Goal: Information Seeking & Learning: Learn about a topic

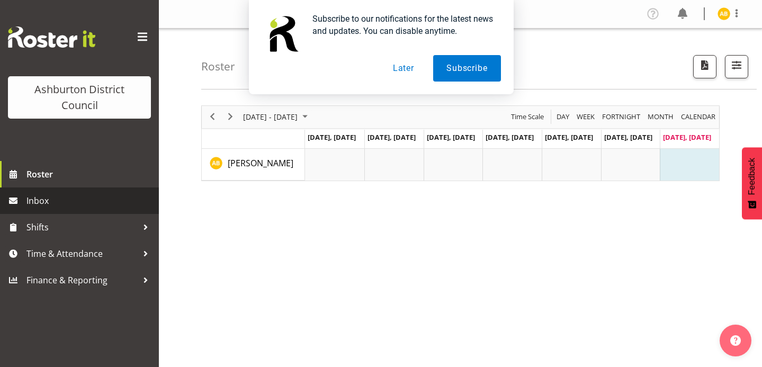
click at [60, 199] on span "Inbox" at bounding box center [89, 201] width 127 height 16
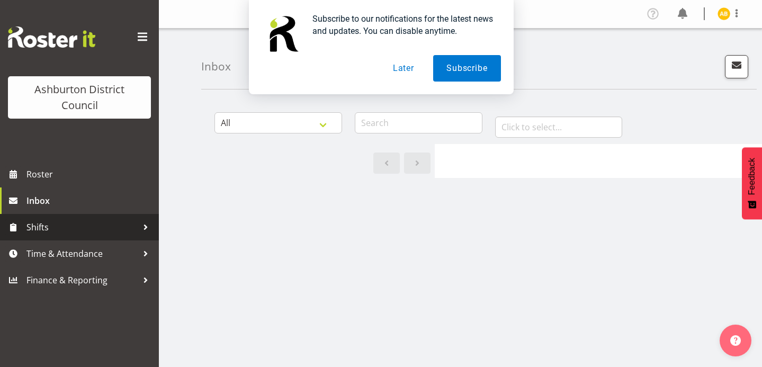
click at [70, 231] on span "Shifts" at bounding box center [81, 227] width 111 height 16
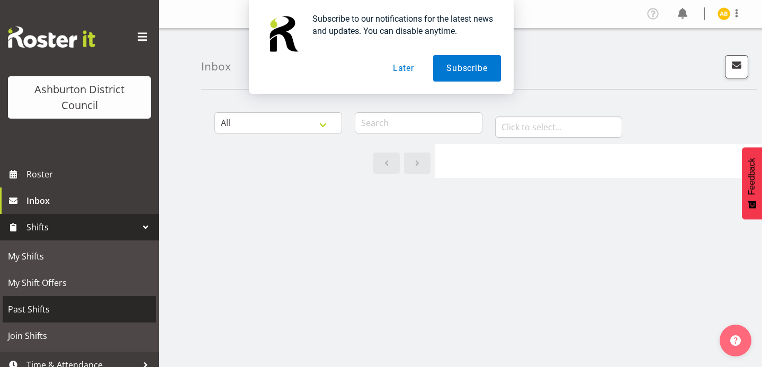
click at [76, 308] on span "Past Shifts" at bounding box center [79, 309] width 143 height 16
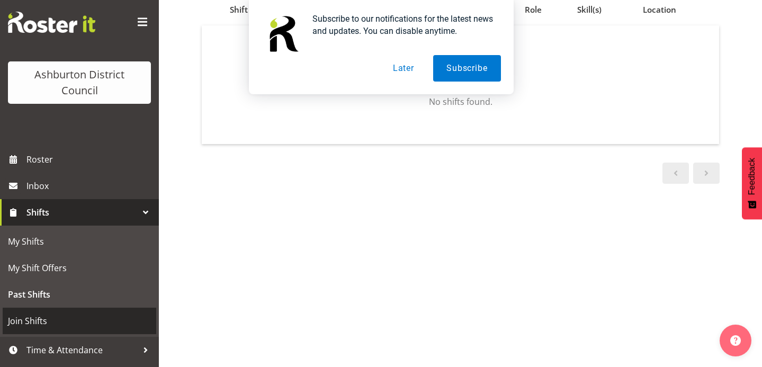
scroll to position [38, 0]
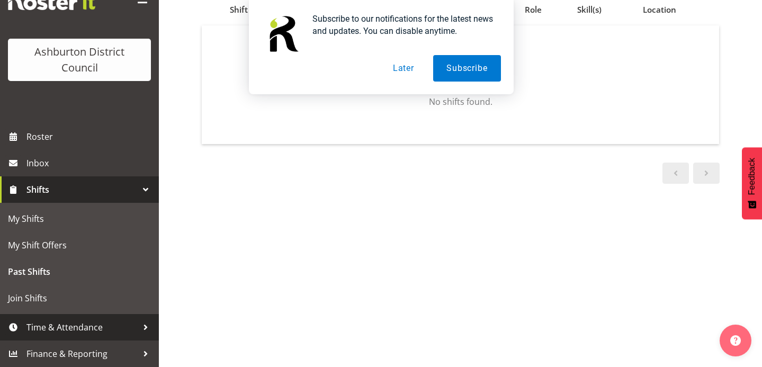
click at [86, 327] on span "Time & Attendance" at bounding box center [81, 327] width 111 height 16
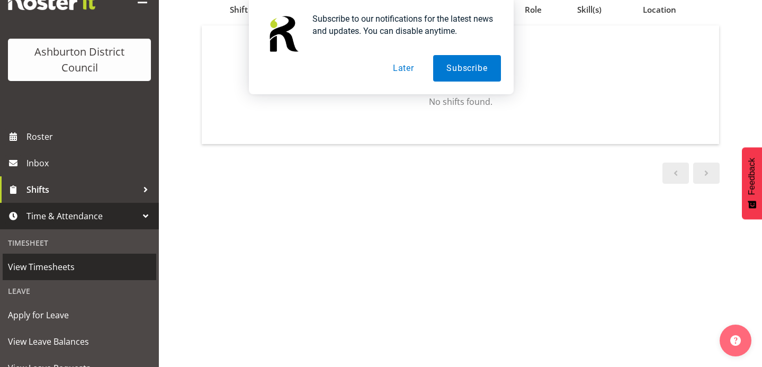
click at [49, 267] on span "View Timesheets" at bounding box center [79, 267] width 143 height 16
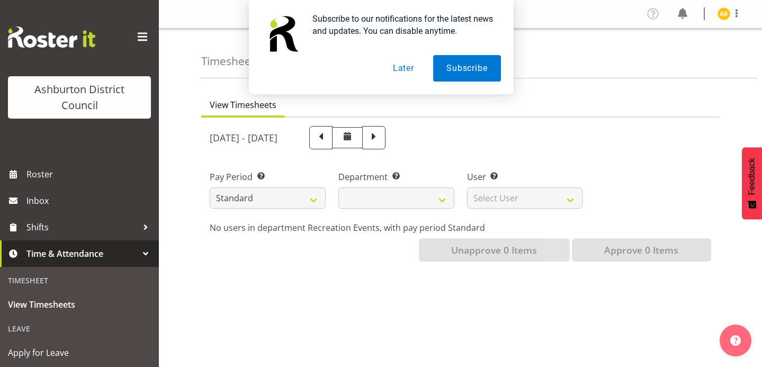
select select
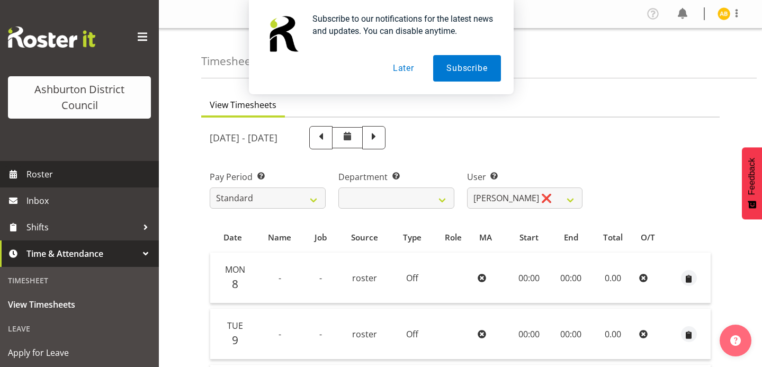
click at [61, 175] on span "Roster" at bounding box center [89, 174] width 127 height 16
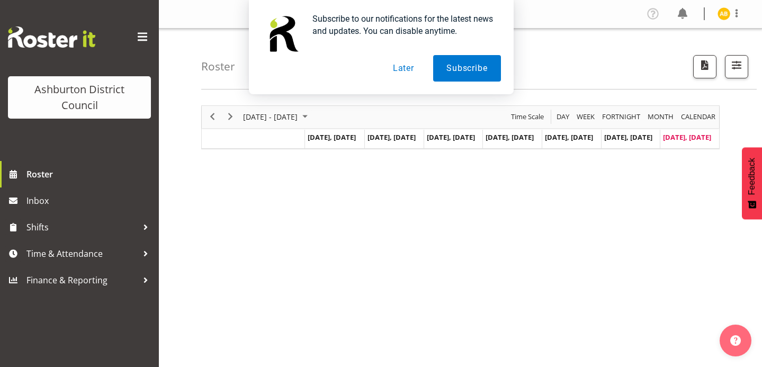
click at [398, 67] on button "Later" at bounding box center [404, 68] width 48 height 26
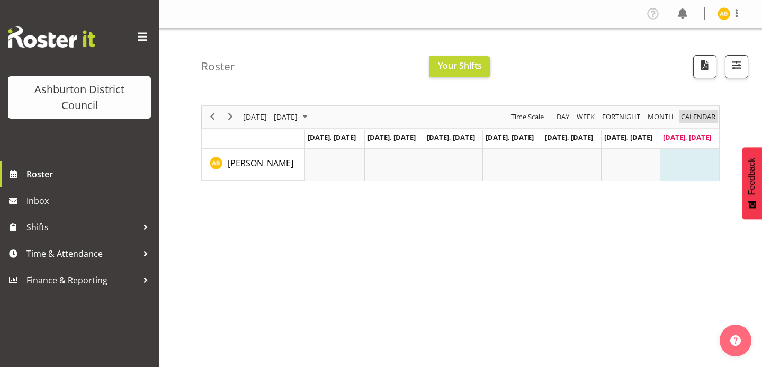
click at [696, 118] on span "calendar" at bounding box center [698, 116] width 37 height 13
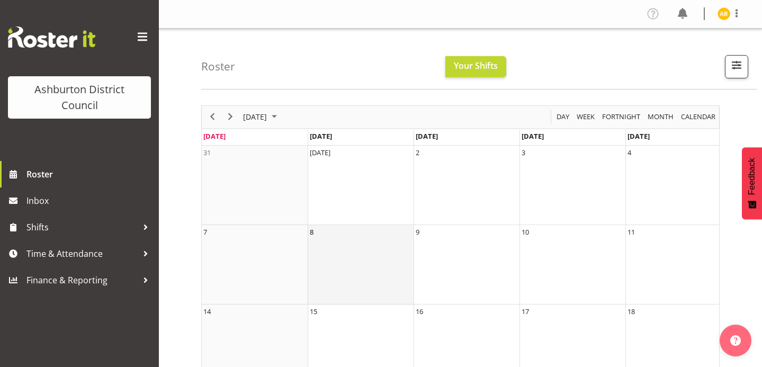
scroll to position [184, 0]
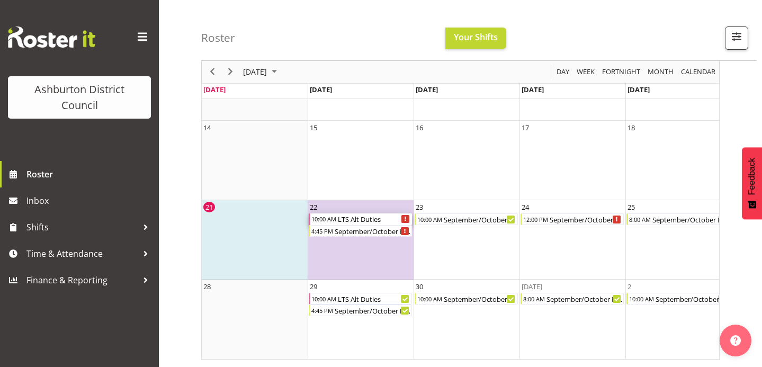
click at [352, 219] on div "LTS Alt Duties" at bounding box center [374, 219] width 75 height 12
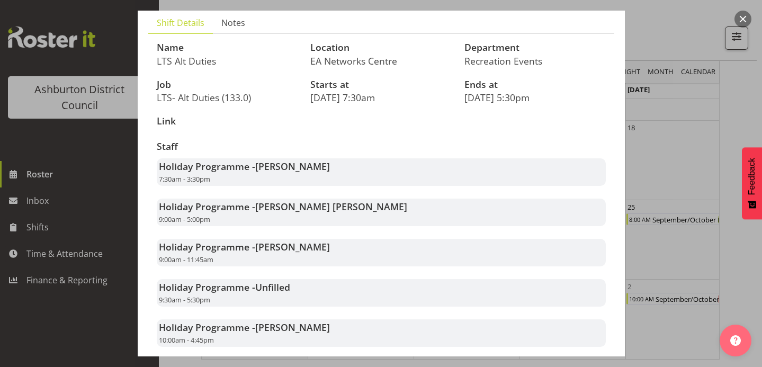
scroll to position [132, 0]
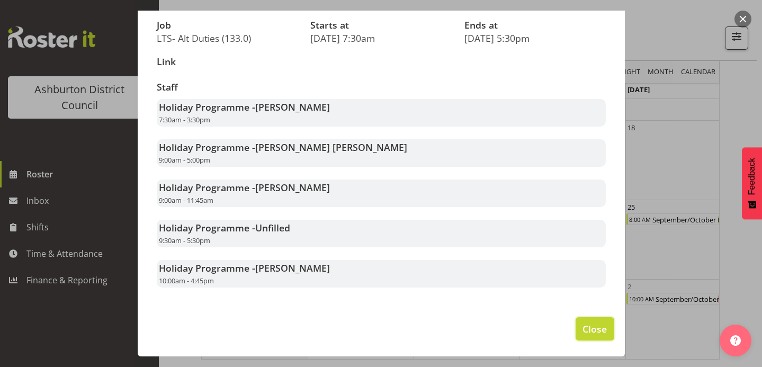
click at [598, 331] on span "Close" at bounding box center [594, 329] width 24 height 14
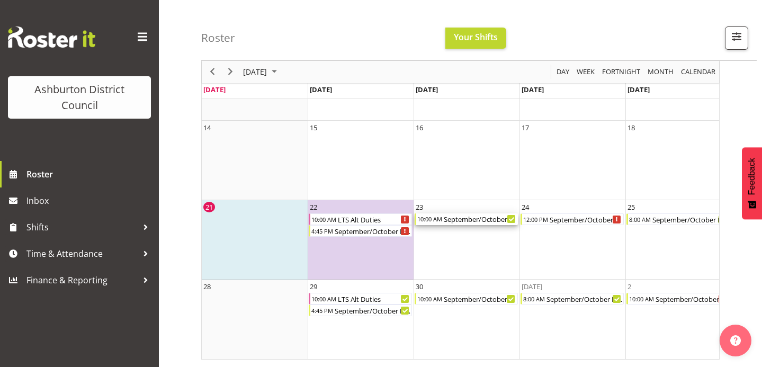
click at [426, 220] on div "10:00 AM" at bounding box center [429, 219] width 26 height 12
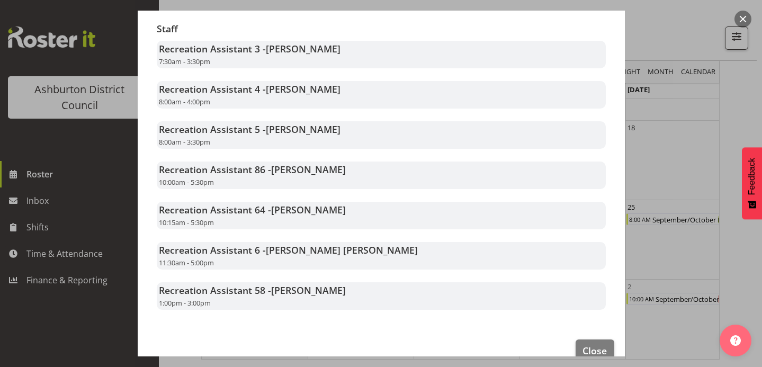
scroll to position [205, 0]
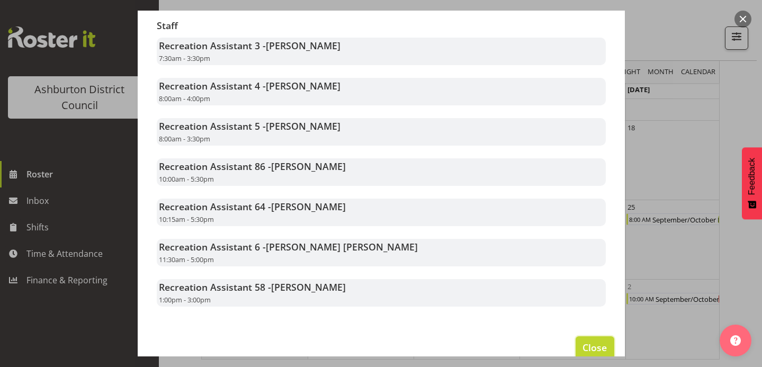
click at [589, 345] on span "Close" at bounding box center [594, 347] width 24 height 14
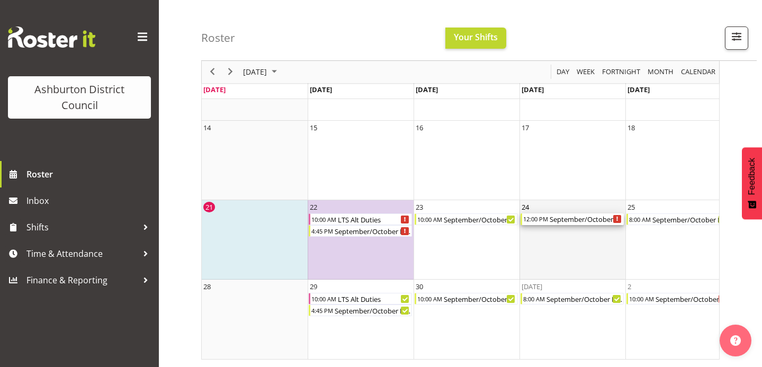
click at [553, 220] on div "September/October Holiday Programme" at bounding box center [585, 219] width 75 height 12
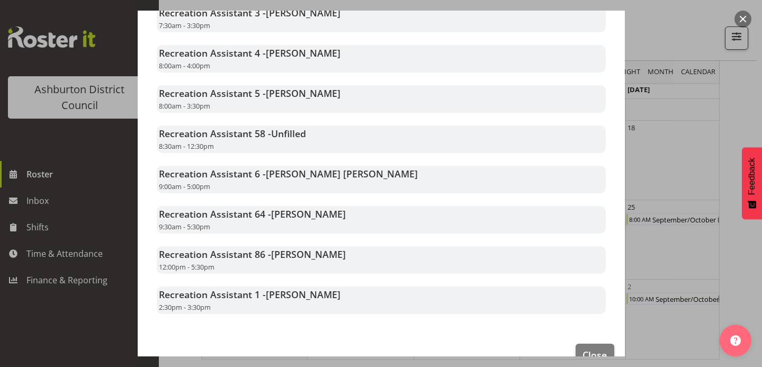
scroll to position [265, 0]
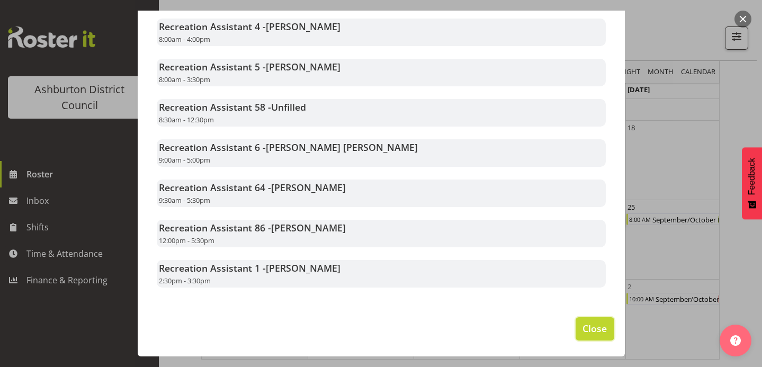
click at [583, 322] on span "Close" at bounding box center [594, 328] width 24 height 14
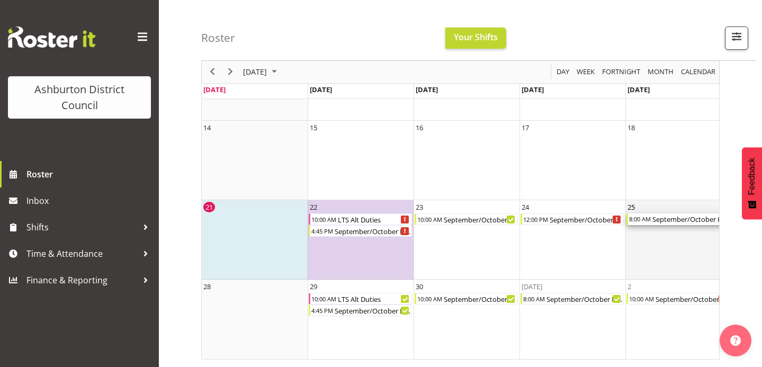
click at [643, 220] on div "8:00 AM" at bounding box center [639, 219] width 23 height 12
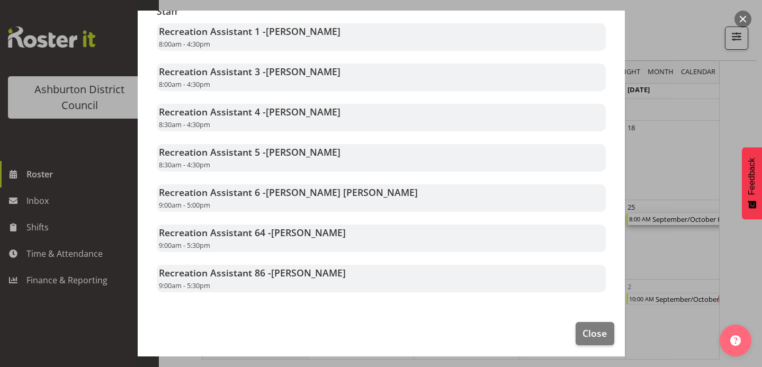
scroll to position [221, 0]
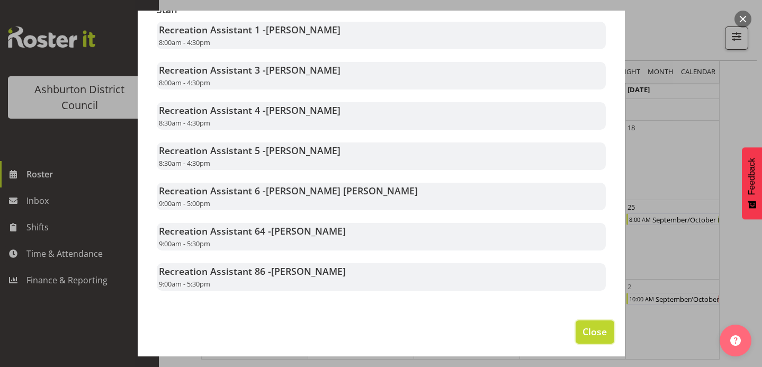
click at [581, 330] on button "Close" at bounding box center [594, 331] width 38 height 23
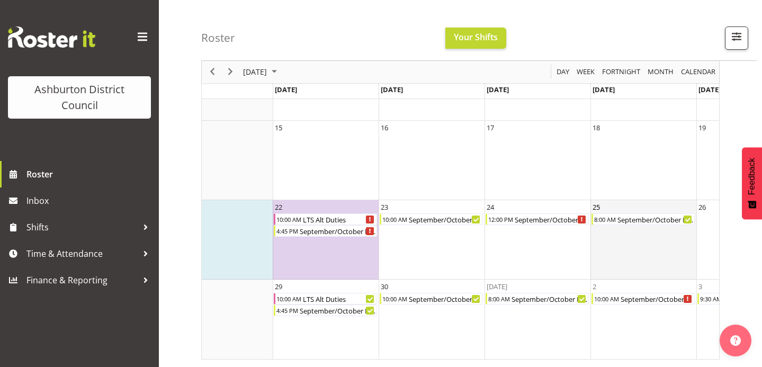
scroll to position [0, 0]
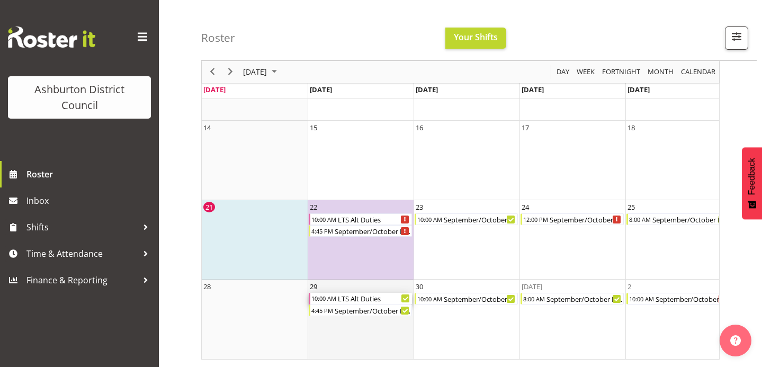
click at [366, 297] on div "LTS Alt Duties" at bounding box center [374, 299] width 75 height 12
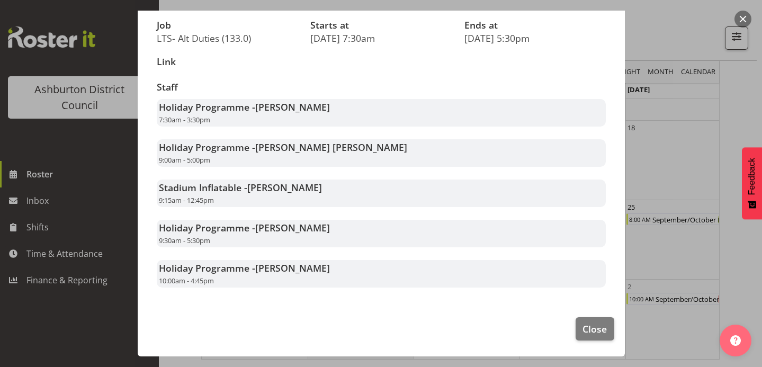
scroll to position [115, 0]
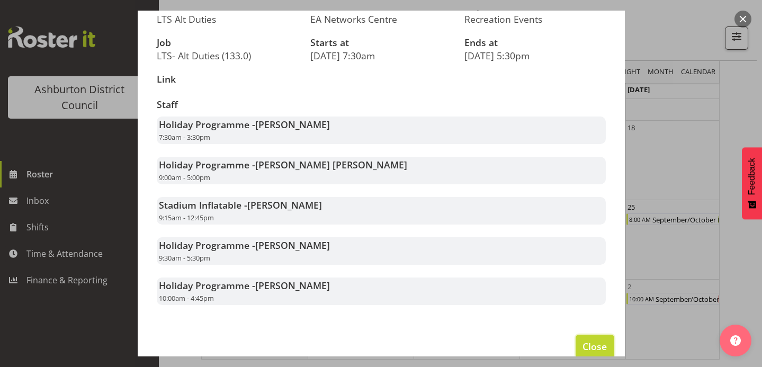
click at [580, 342] on button "Close" at bounding box center [594, 346] width 38 height 23
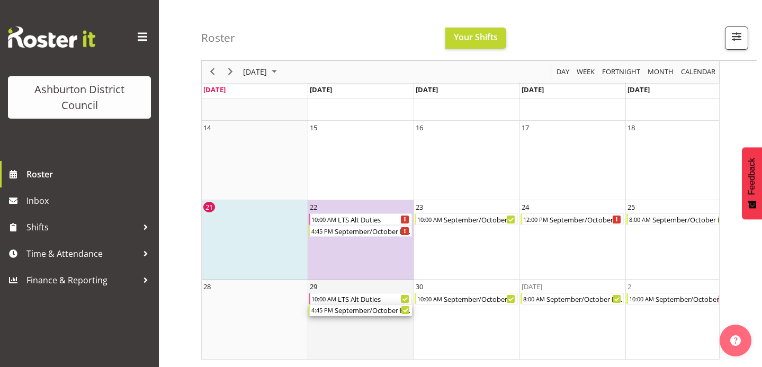
click at [368, 311] on div "September/October Holiday Programme" at bounding box center [372, 310] width 78 height 12
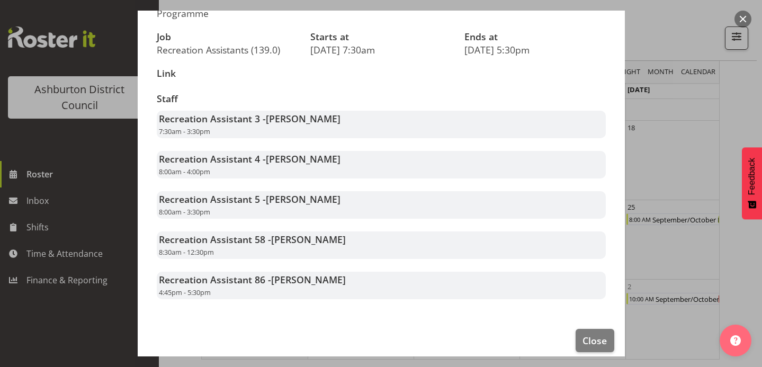
scroll to position [132, 0]
click at [586, 341] on span "Close" at bounding box center [594, 341] width 24 height 14
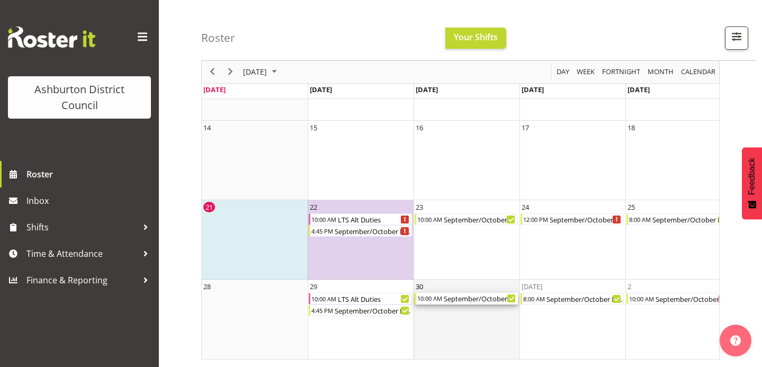
click at [449, 295] on div "September/October Holiday Programme" at bounding box center [479, 299] width 75 height 12
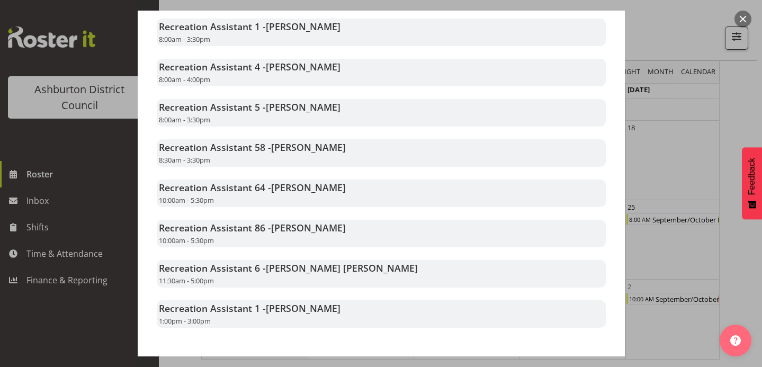
scroll to position [305, 0]
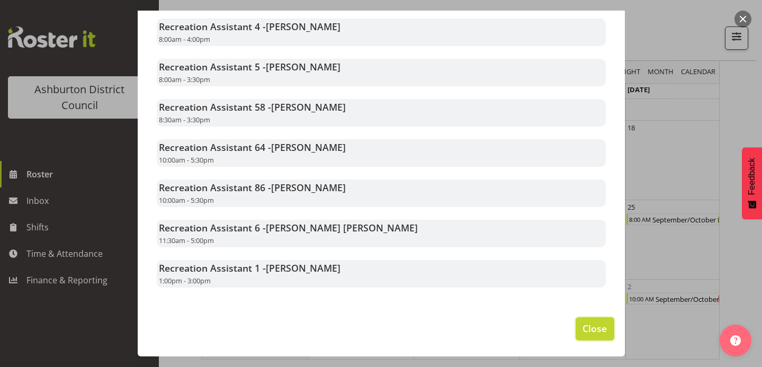
click at [594, 332] on span "Close" at bounding box center [594, 328] width 24 height 14
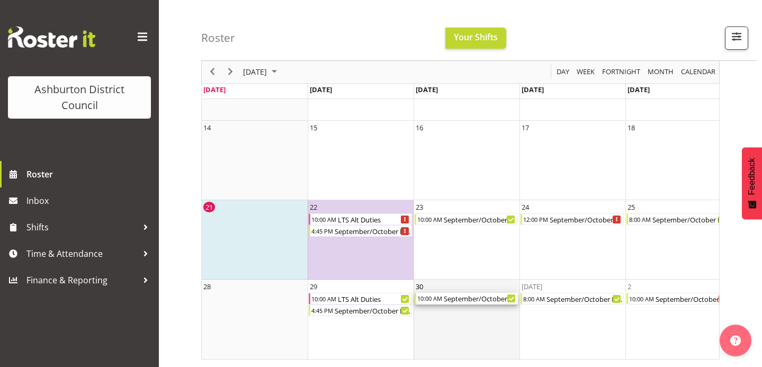
click at [471, 300] on div "September/October Holiday Programme" at bounding box center [479, 299] width 75 height 12
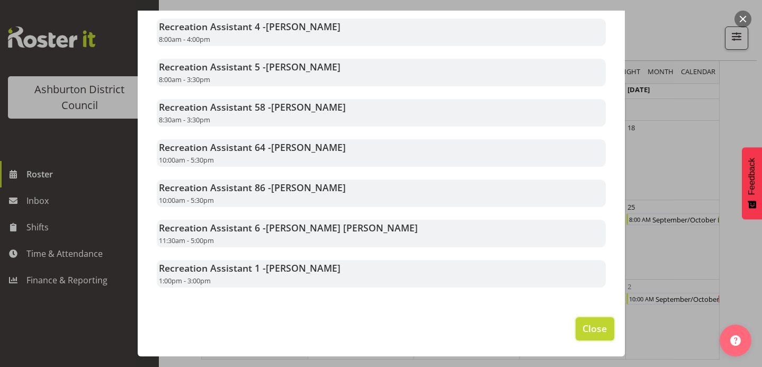
click at [591, 326] on span "Close" at bounding box center [594, 328] width 24 height 14
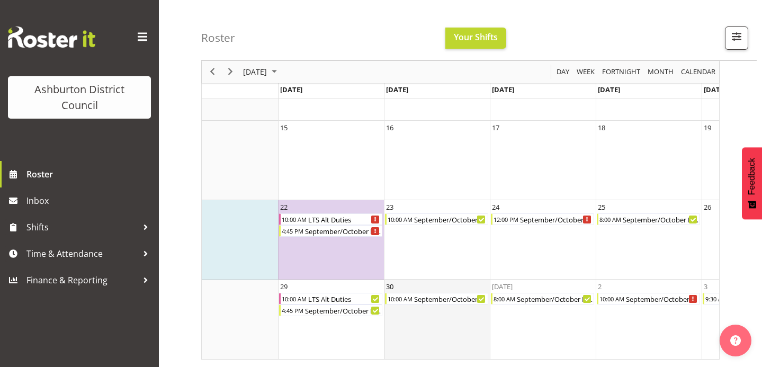
scroll to position [0, 39]
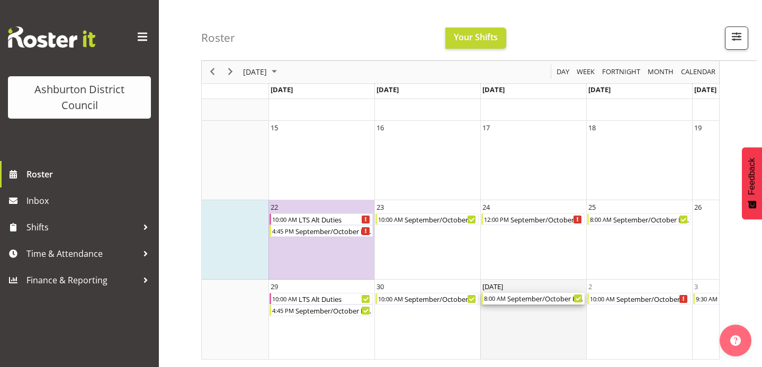
click at [511, 297] on div "September/October Holiday Programme" at bounding box center [545, 299] width 78 height 12
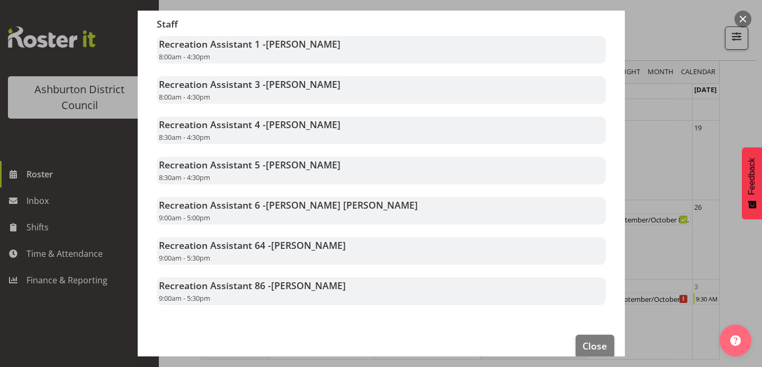
scroll to position [208, 0]
click at [586, 347] on span "Close" at bounding box center [594, 345] width 24 height 14
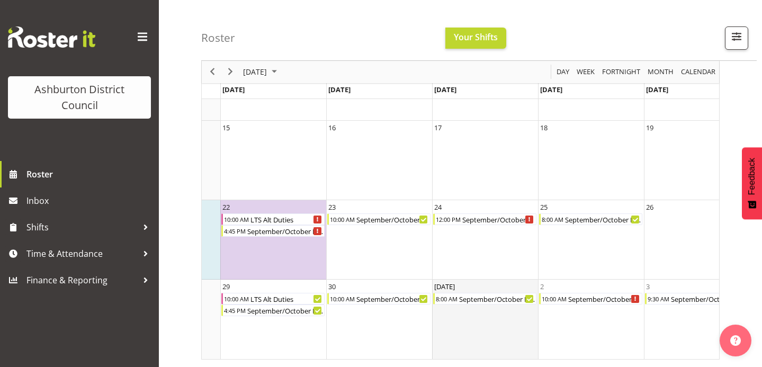
scroll to position [0, 93]
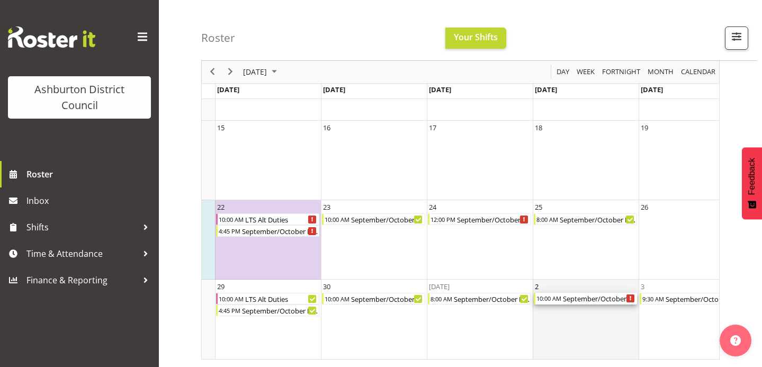
click at [555, 300] on div "10:00 AM" at bounding box center [548, 299] width 26 height 12
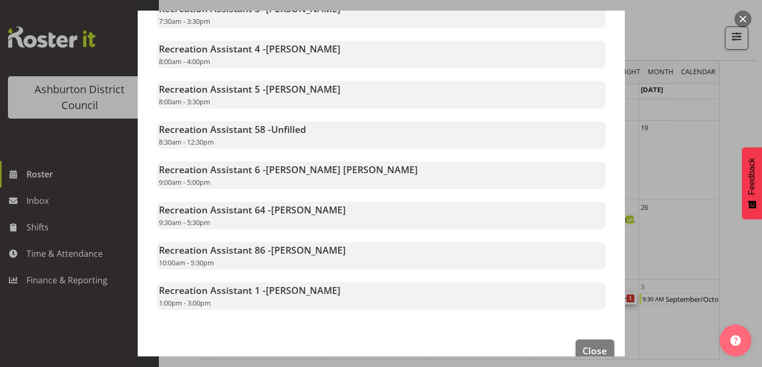
scroll to position [284, 0]
click at [592, 348] on span "Close" at bounding box center [594, 349] width 24 height 14
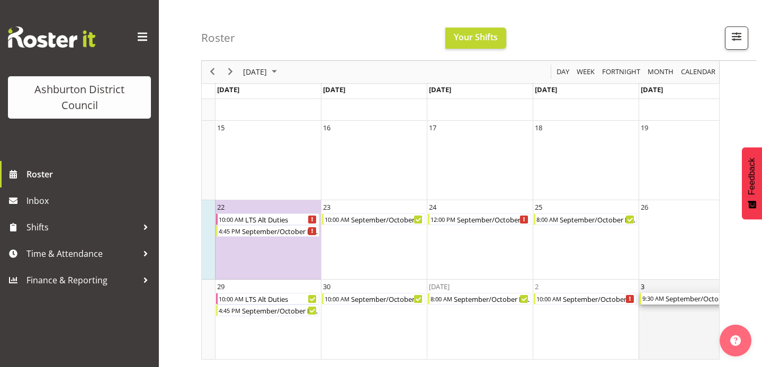
click at [659, 299] on div "9:30 AM" at bounding box center [652, 299] width 23 height 12
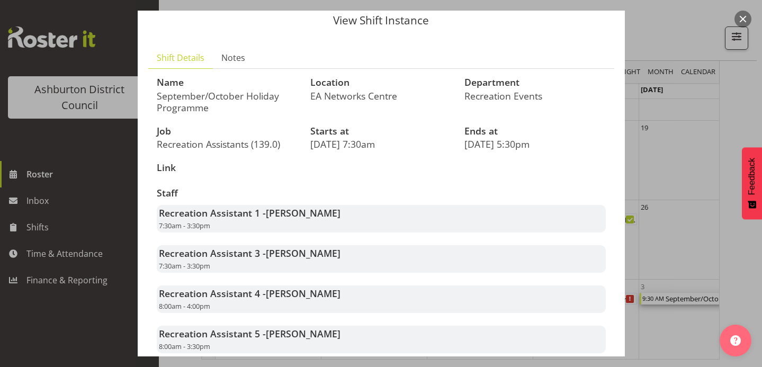
scroll to position [0, 0]
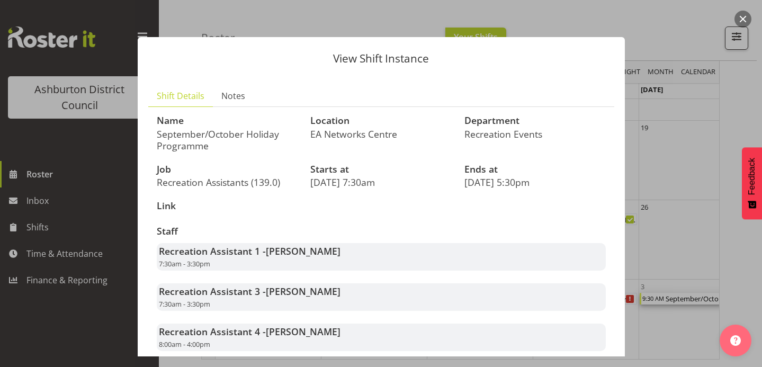
click at [742, 16] on button "button" at bounding box center [742, 19] width 17 height 17
